Goal: Find contact information: Find contact information

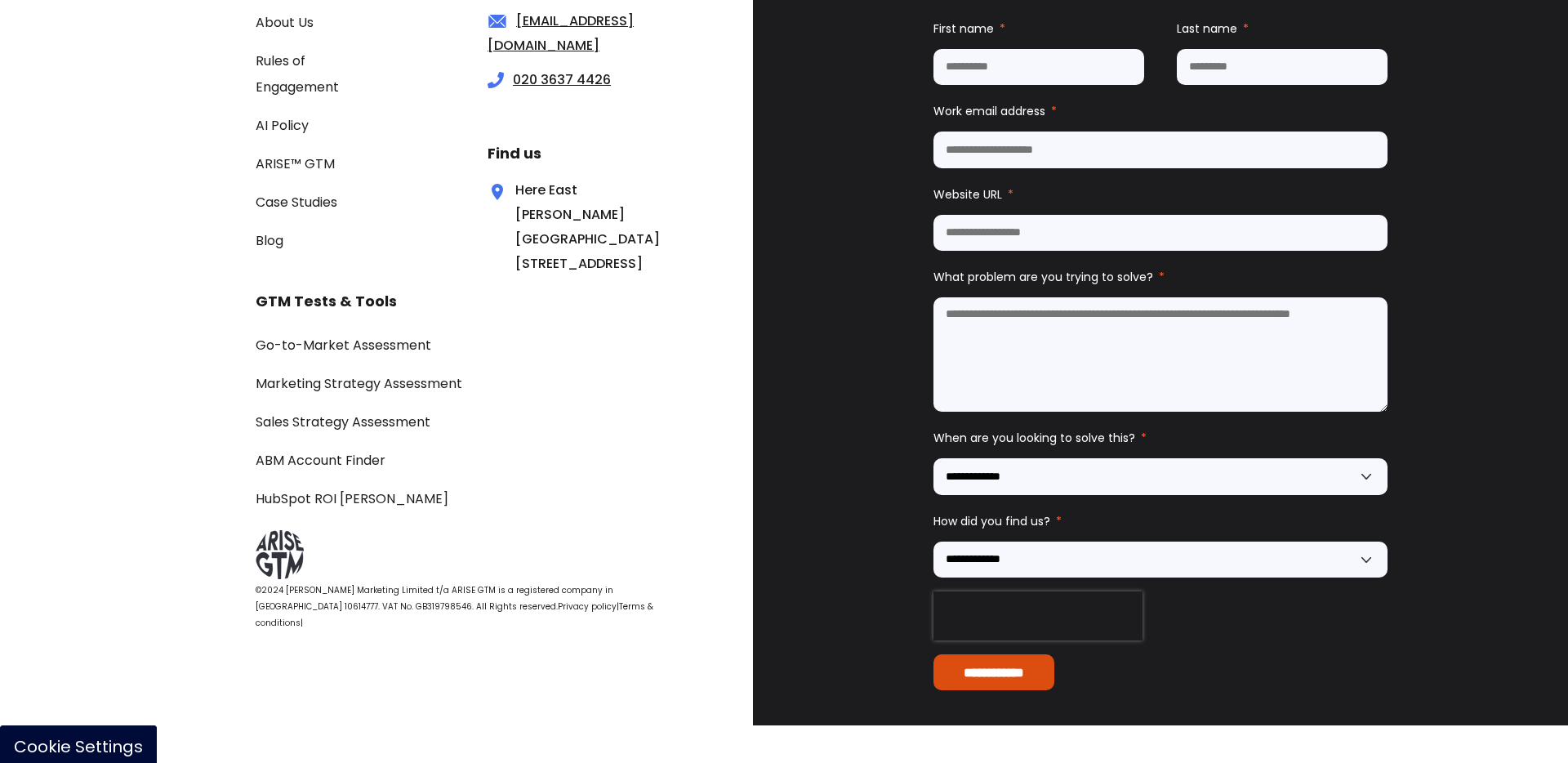
scroll to position [5622, 0]
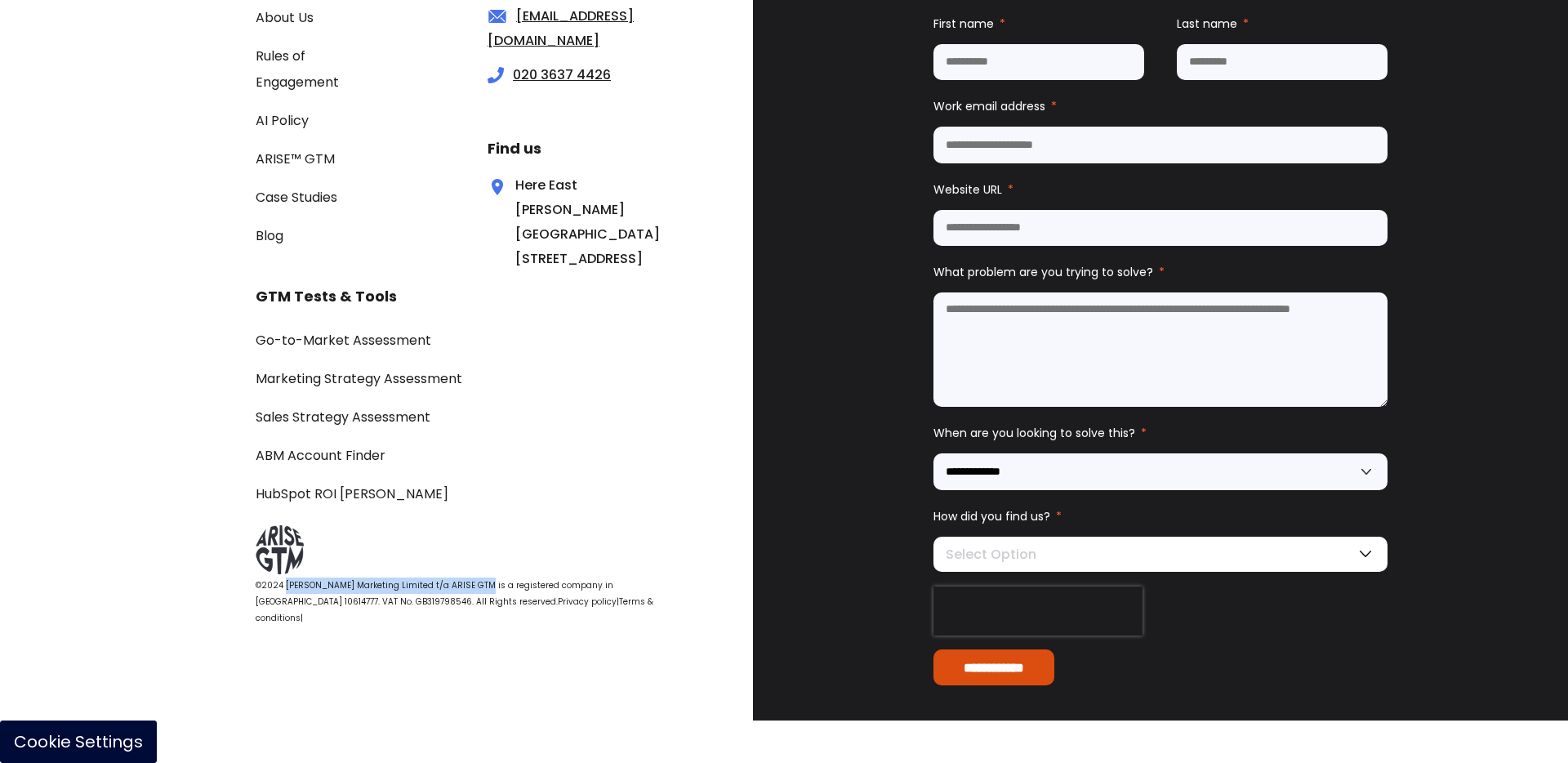
drag, startPoint x: 284, startPoint y: 625, endPoint x: 468, endPoint y: 622, distance: 184.0
click at [468, 608] on span "©2024 [PERSON_NAME] Marketing Limited t/a ARISE GTM is a registered company in …" at bounding box center [434, 593] width 357 height 28
copy span "[PERSON_NAME] Marketing Limited t/a ARISE GTM"
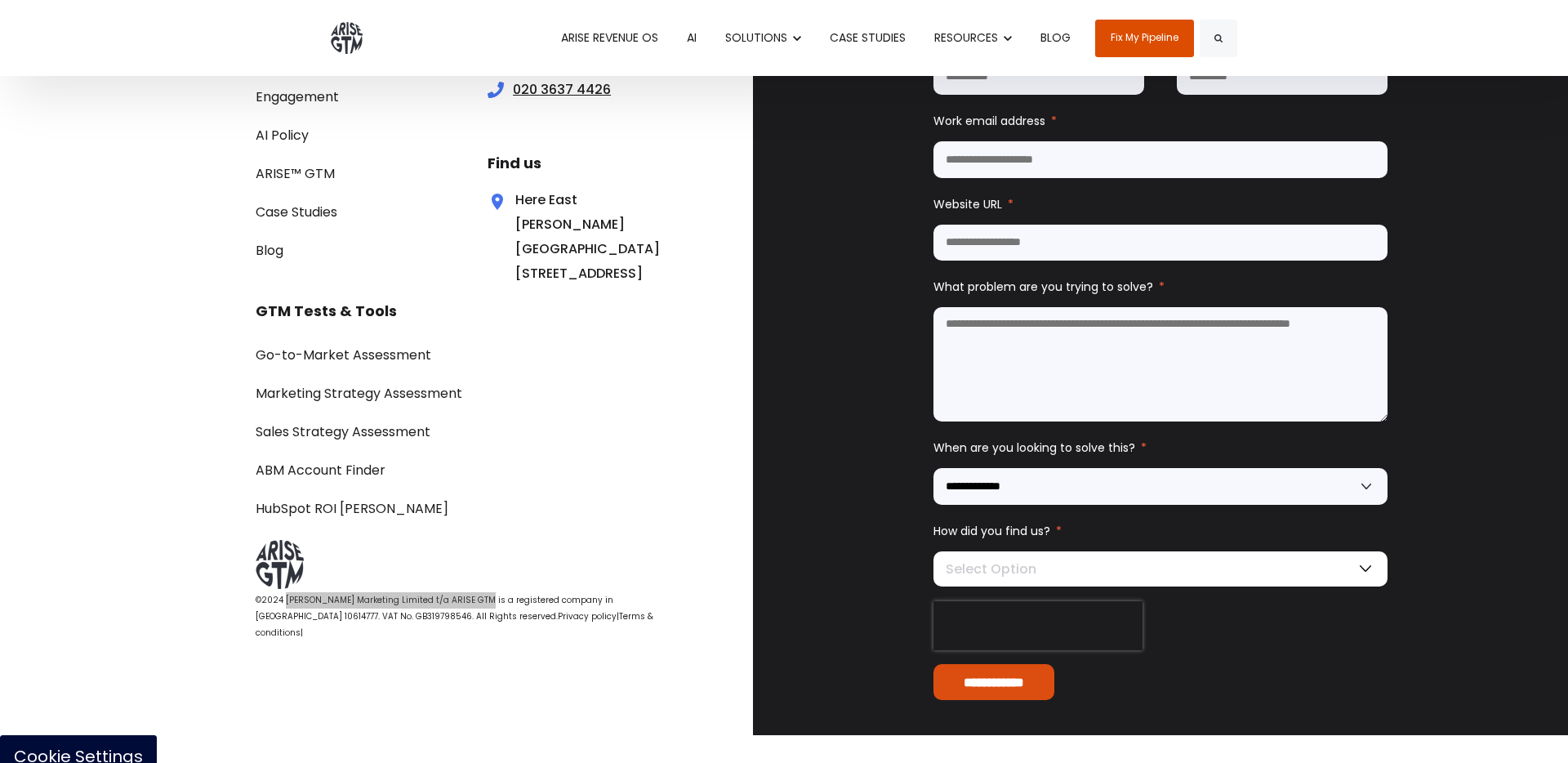
scroll to position [5602, 0]
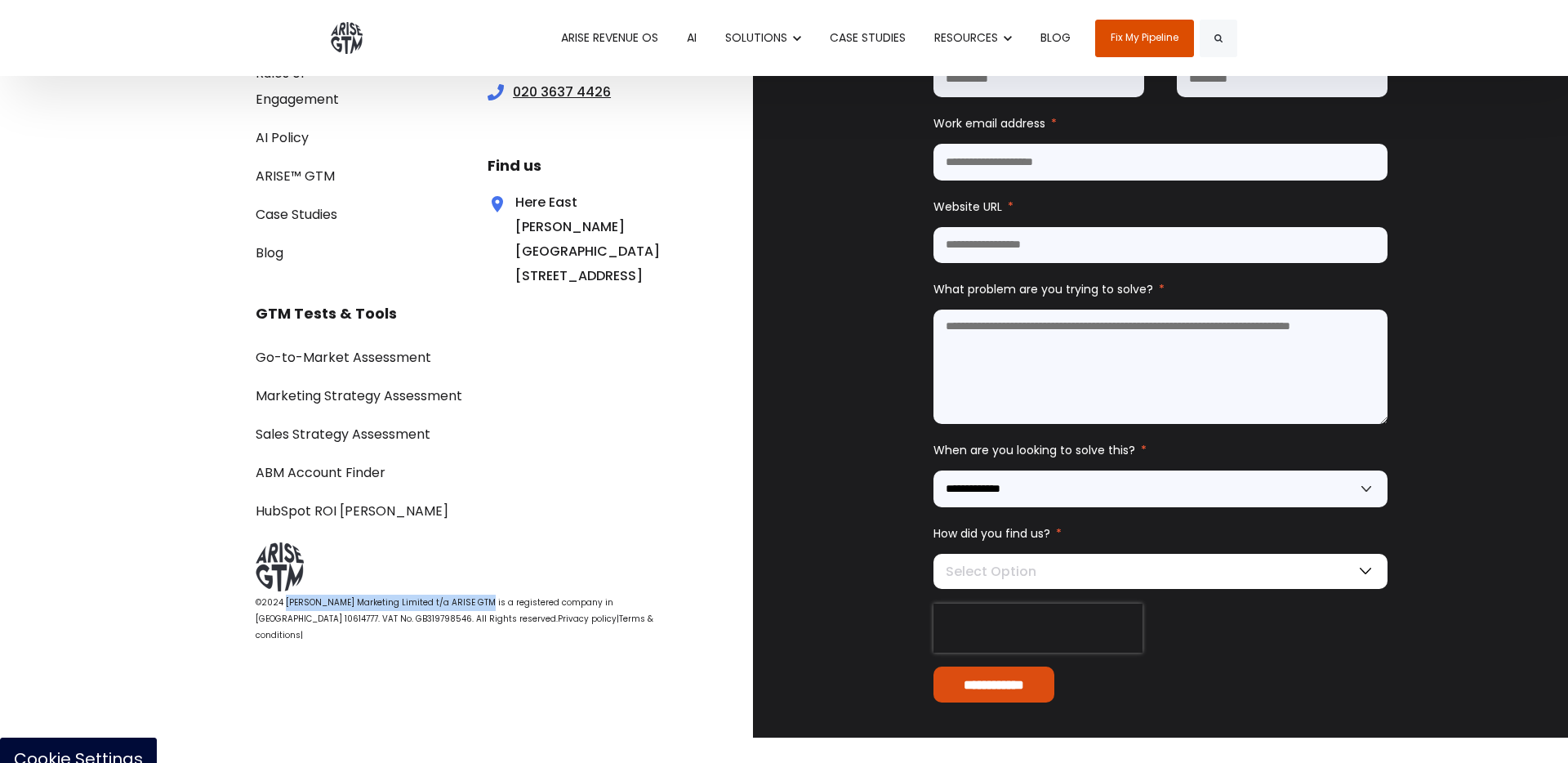
drag, startPoint x: 517, startPoint y: 193, endPoint x: 575, endPoint y: 320, distance: 139.6
click at [575, 289] on div "Here [GEOGRAPHIC_DATA][PERSON_NAME][STREET_ADDRESS]" at bounding box center [554, 240] width 133 height 98
copy div "Here [GEOGRAPHIC_DATA][PERSON_NAME][STREET_ADDRESS]"
click at [528, 289] on div "Here [GEOGRAPHIC_DATA][PERSON_NAME][STREET_ADDRESS]" at bounding box center [554, 240] width 133 height 98
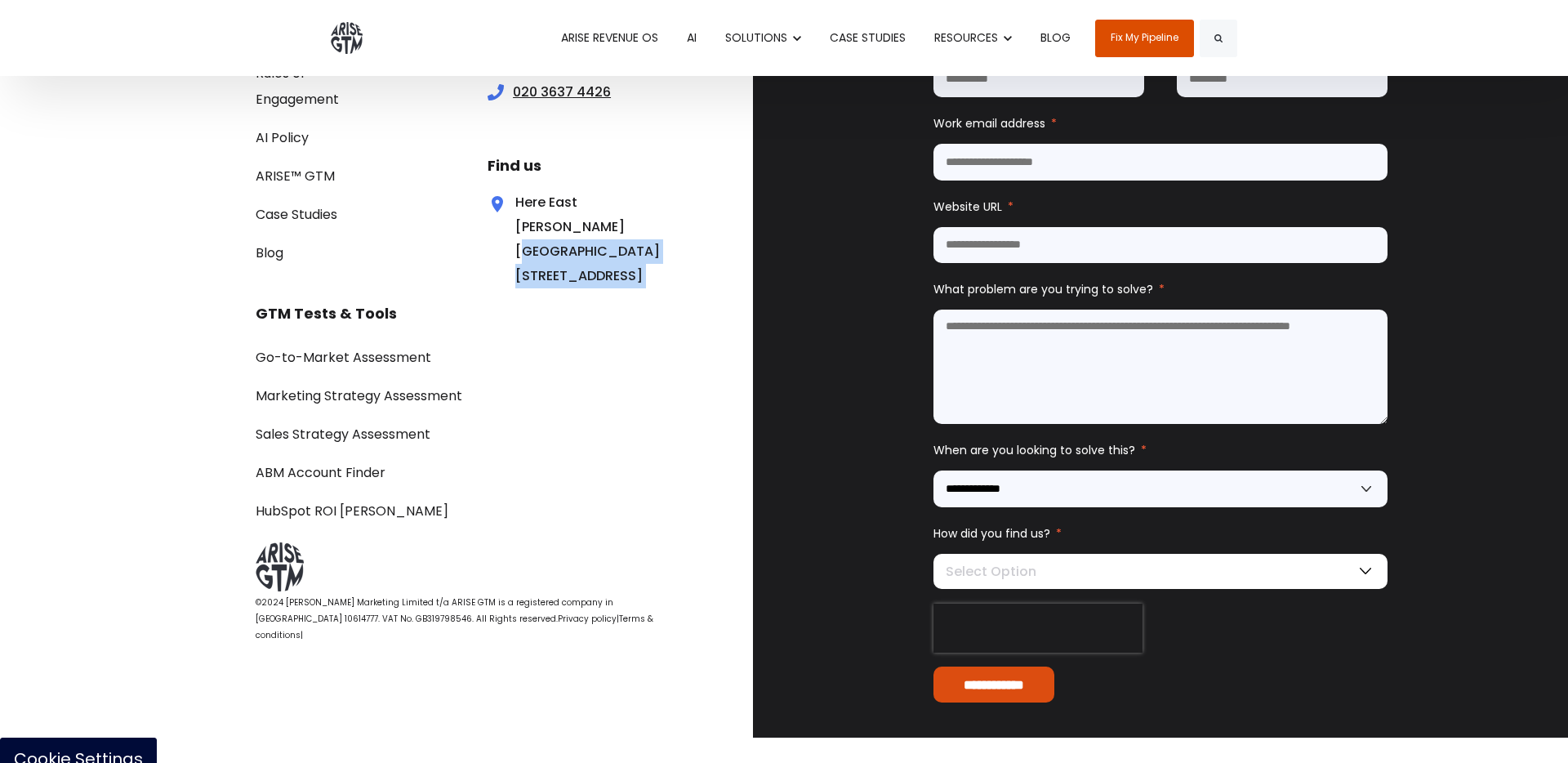
click at [528, 289] on div "Here [GEOGRAPHIC_DATA][PERSON_NAME][STREET_ADDRESS]" at bounding box center [554, 240] width 133 height 98
click at [573, 289] on div "Here [GEOGRAPHIC_DATA][PERSON_NAME][STREET_ADDRESS]" at bounding box center [554, 240] width 133 height 98
drag, startPoint x: 573, startPoint y: 327, endPoint x: 503, endPoint y: 323, distance: 70.1
click at [503, 289] on div "Here [GEOGRAPHIC_DATA][PERSON_NAME][STREET_ADDRESS]" at bounding box center [554, 240] width 133 height 98
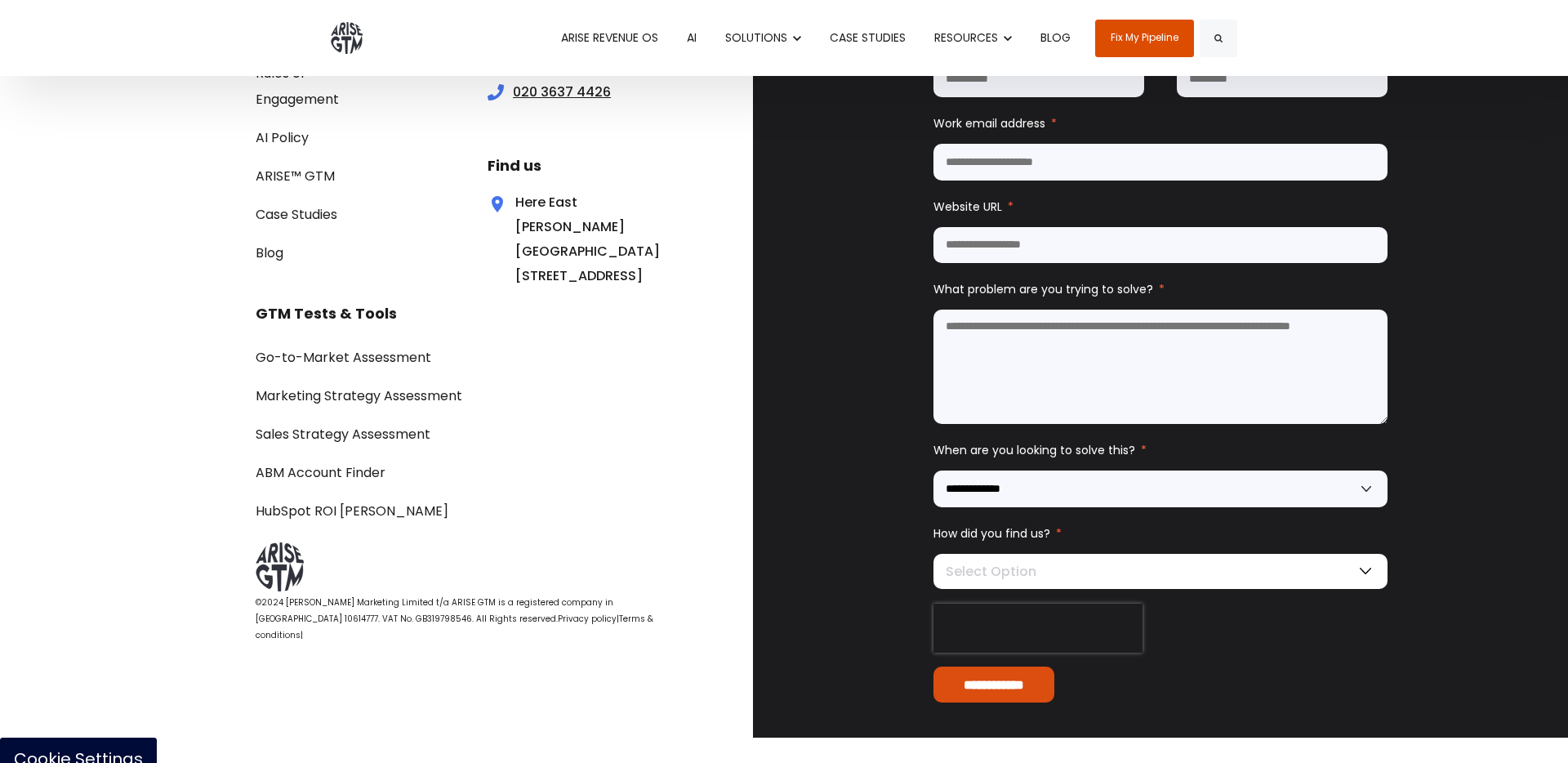
copy div "E15 2GW"
